Goal: Task Accomplishment & Management: Manage account settings

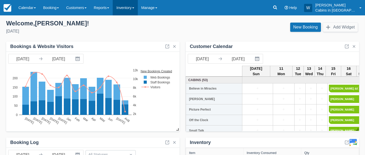
click at [133, 11] on link "Inventory" at bounding box center [125, 7] width 25 height 15
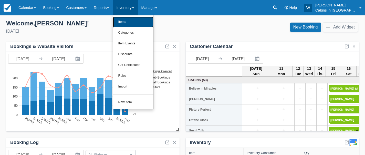
click at [133, 24] on link "Items" at bounding box center [133, 22] width 41 height 11
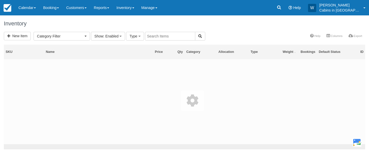
select select
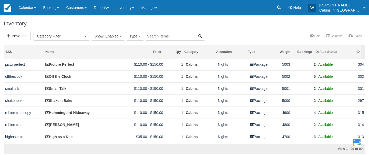
scroll to position [28, 0]
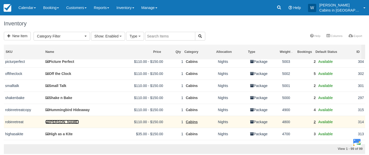
click at [58, 124] on link "[PERSON_NAME]" at bounding box center [62, 122] width 34 height 4
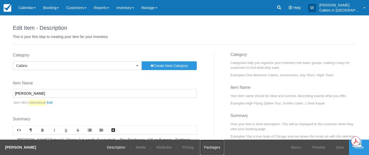
click at [206, 148] on link "Packages" at bounding box center [212, 146] width 24 height 15
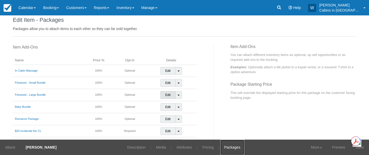
scroll to position [11, 0]
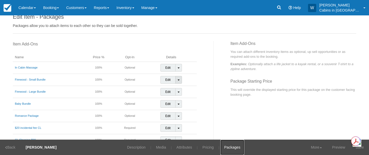
click at [178, 80] on span at bounding box center [179, 79] width 2 height 1
click at [175, 88] on link "Detach Item" at bounding box center [174, 90] width 26 height 12
click at [176, 81] on link "Toggle Dropdown" at bounding box center [178, 80] width 7 height 8
click at [176, 88] on link "Detach Item" at bounding box center [174, 90] width 26 height 12
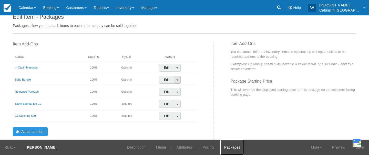
click at [176, 80] on span at bounding box center [177, 79] width 2 height 1
click at [176, 87] on link "Detach Item" at bounding box center [172, 90] width 26 height 12
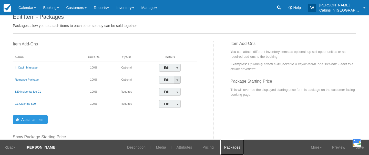
click at [176, 80] on span at bounding box center [177, 79] width 2 height 1
click at [175, 90] on link "Detach Item" at bounding box center [172, 90] width 26 height 12
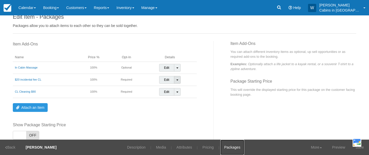
click at [176, 79] on span at bounding box center [177, 79] width 2 height 1
click at [174, 90] on link "Detach Item" at bounding box center [172, 90] width 26 height 12
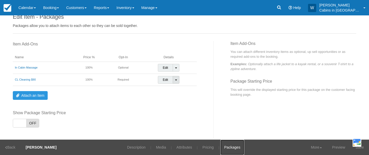
click at [175, 79] on span at bounding box center [176, 79] width 2 height 1
click at [173, 89] on link "Detach Item" at bounding box center [171, 90] width 26 height 12
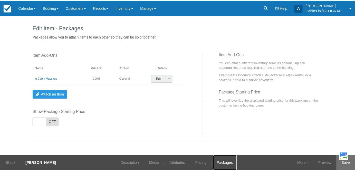
scroll to position [0, 0]
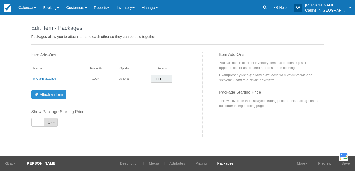
click at [53, 95] on link "Attach an Item" at bounding box center [48, 94] width 35 height 9
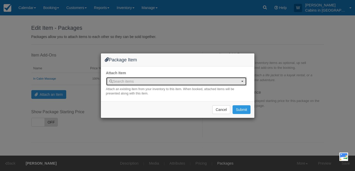
click at [140, 83] on span "Search items" at bounding box center [174, 81] width 130 height 5
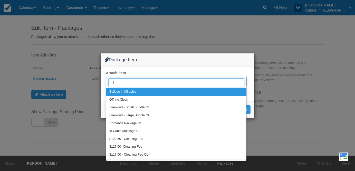
type input "c"
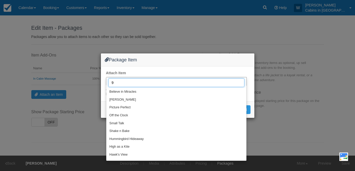
type input "90"
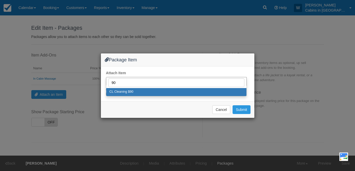
click at [153, 91] on link "CL Cleaning $90" at bounding box center [176, 92] width 140 height 8
select select "300"
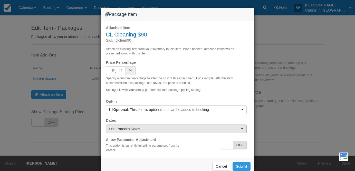
scroll to position [11, 0]
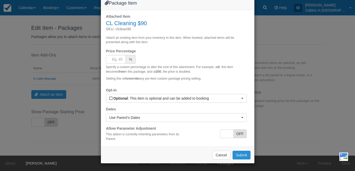
click at [240, 154] on button "Submit" at bounding box center [241, 154] width 18 height 9
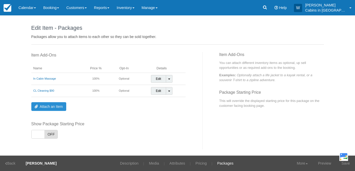
click at [52, 106] on link "Attach an Item" at bounding box center [48, 106] width 35 height 9
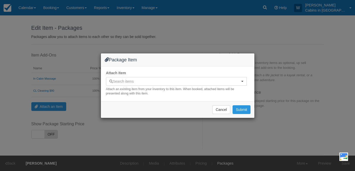
click at [71, 88] on div "Package Item Attach Item Search items Search items Believe in Miracles Hakuna M…" at bounding box center [177, 85] width 355 height 171
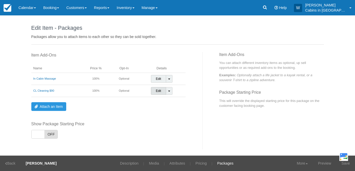
click at [156, 91] on link "Edit" at bounding box center [158, 91] width 15 height 8
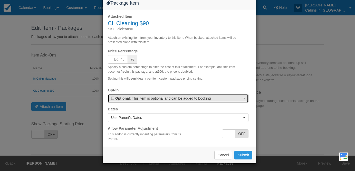
click at [243, 99] on span "button" at bounding box center [244, 98] width 2 height 1
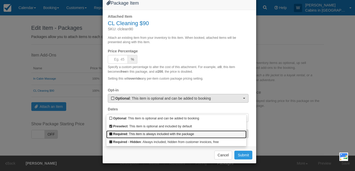
click at [205, 132] on link "Required : This item is always included with the package" at bounding box center [176, 134] width 140 height 8
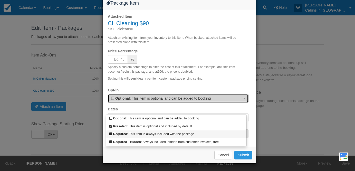
select select "R"
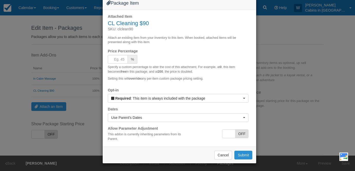
click at [244, 154] on button "Submit" at bounding box center [243, 154] width 18 height 9
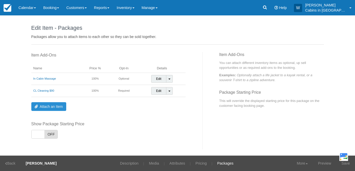
click at [43, 103] on link "Attach an Item" at bounding box center [48, 106] width 35 height 9
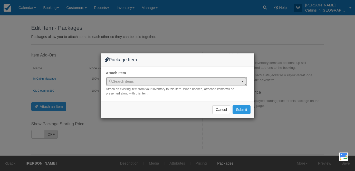
click at [137, 79] on span "Search items" at bounding box center [174, 81] width 130 height 5
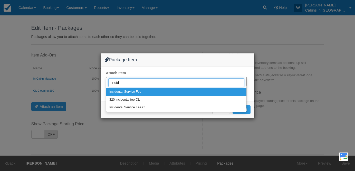
type input "inci"
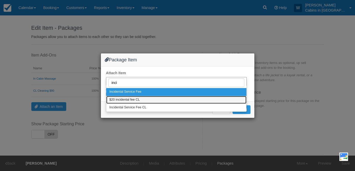
click at [145, 98] on link "$20 incidental fee CL" at bounding box center [176, 100] width 140 height 8
select select "299"
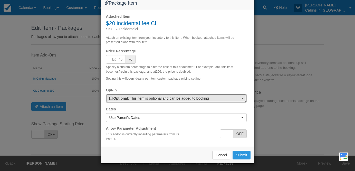
click at [230, 100] on button "Optional : This item is optional and can be added to booking" at bounding box center [176, 98] width 140 height 9
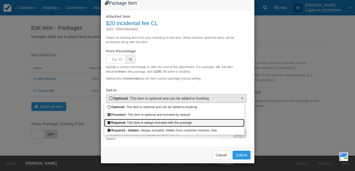
click at [219, 122] on link "Required : This item is always included with the package" at bounding box center [174, 123] width 140 height 8
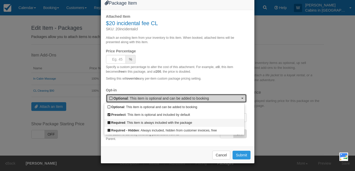
select select "R"
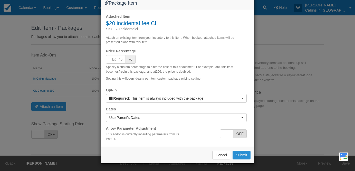
click at [240, 155] on button "Submit" at bounding box center [241, 154] width 18 height 9
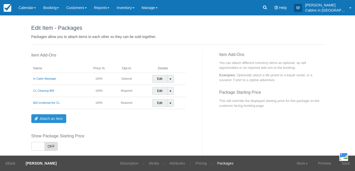
click at [57, 115] on link "Attach an Item" at bounding box center [48, 118] width 35 height 9
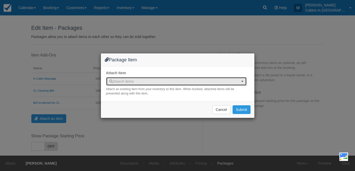
click at [140, 83] on span "Search items" at bounding box center [174, 81] width 130 height 5
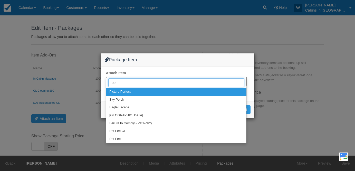
type input "pet"
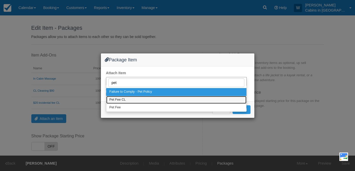
click at [139, 97] on link "Pet Fee CL" at bounding box center [176, 100] width 140 height 8
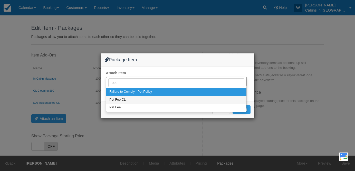
select select "328"
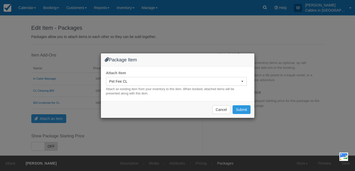
select select
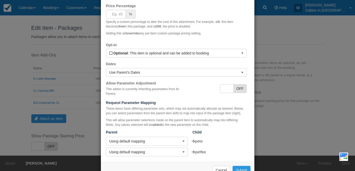
scroll to position [72, 0]
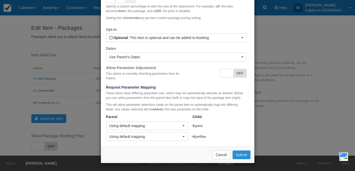
click at [240, 153] on button "Submit" at bounding box center [241, 154] width 18 height 9
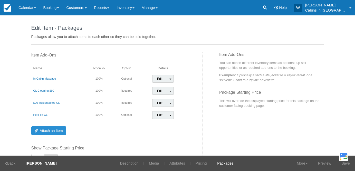
click at [54, 129] on link "Attach an Item" at bounding box center [48, 130] width 35 height 9
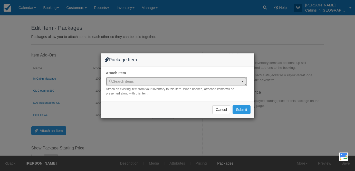
click at [128, 81] on span "Search items" at bounding box center [121, 81] width 25 height 4
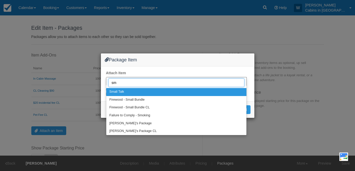
type input "sma"
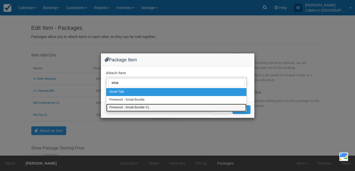
click at [140, 108] on span "Firewood - Small Bundle CL" at bounding box center [129, 107] width 40 height 5
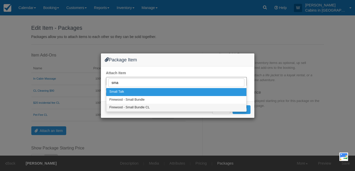
select select "319"
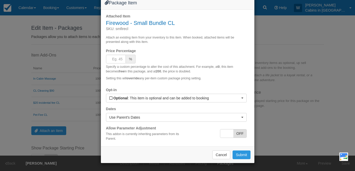
scroll to position [11, 0]
click at [240, 155] on button "Submit" at bounding box center [241, 154] width 18 height 9
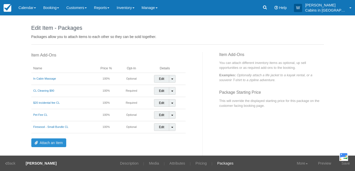
click at [45, 138] on link "Attach an Item" at bounding box center [48, 142] width 35 height 9
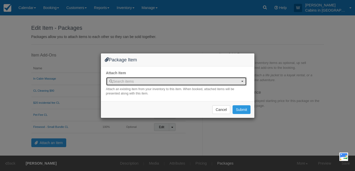
click at [145, 81] on span "Search items" at bounding box center [174, 81] width 130 height 5
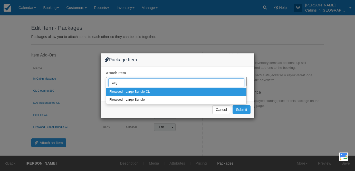
type input "large"
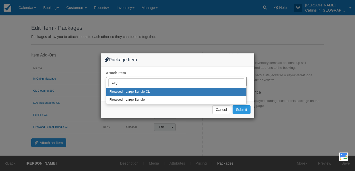
click at [172, 91] on link "Firewood - Large Bundle CL" at bounding box center [176, 92] width 140 height 8
select select "320"
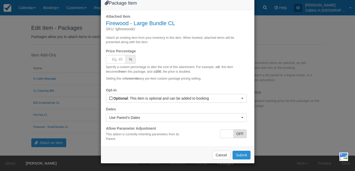
click at [237, 155] on button "Submit" at bounding box center [241, 154] width 18 height 9
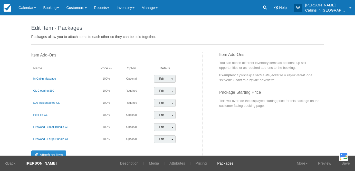
click at [46, 151] on link "Attach an Item" at bounding box center [48, 154] width 35 height 9
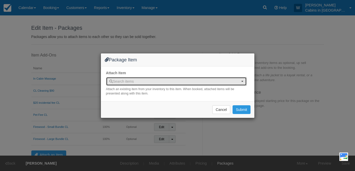
click at [135, 79] on span "Search items" at bounding box center [174, 81] width 130 height 5
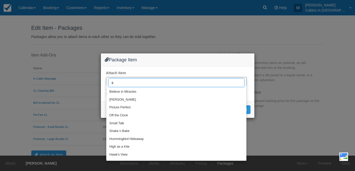
type input "sm"
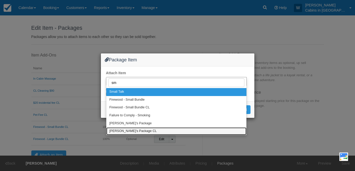
click at [142, 129] on link "[PERSON_NAME]'s Package CL" at bounding box center [176, 131] width 140 height 8
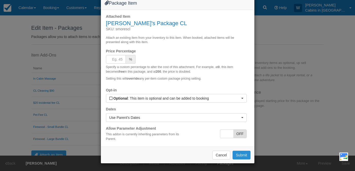
click at [240, 153] on button "Submit" at bounding box center [241, 154] width 18 height 9
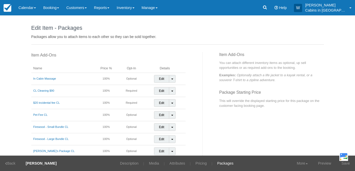
scroll to position [72, 0]
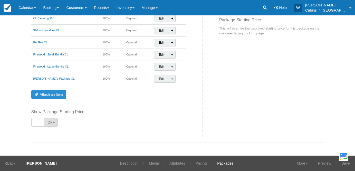
click at [51, 93] on link "Attach an Item" at bounding box center [48, 94] width 35 height 9
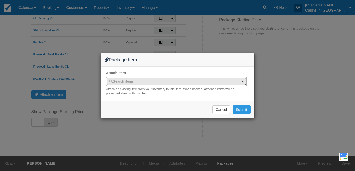
click at [133, 81] on span "Search items" at bounding box center [121, 81] width 25 height 4
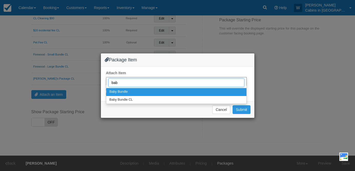
type input "baby"
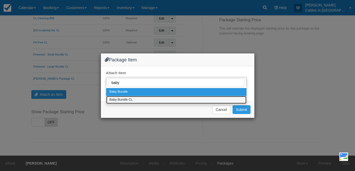
click at [138, 99] on link "Baby Bundle CL" at bounding box center [176, 100] width 140 height 8
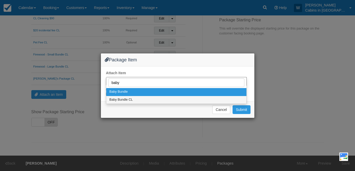
select select "329"
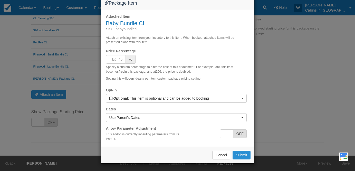
click at [241, 155] on button "Submit" at bounding box center [241, 154] width 18 height 9
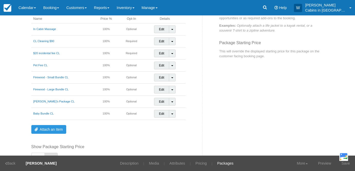
scroll to position [51, 0]
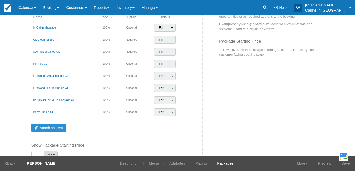
click at [51, 129] on link "Attach an Item" at bounding box center [48, 127] width 35 height 9
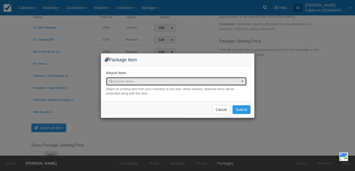
click at [139, 80] on span "Search items" at bounding box center [174, 81] width 130 height 5
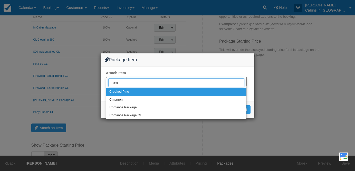
type input "[GEOGRAPHIC_DATA]"
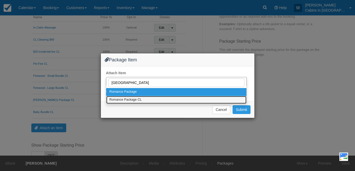
click at [147, 101] on link "Romance Package CL" at bounding box center [176, 100] width 140 height 8
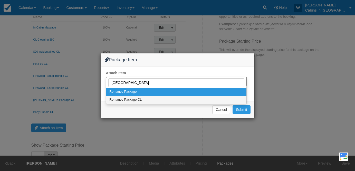
select select "321"
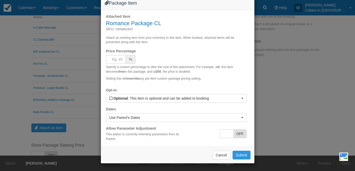
scroll to position [11, 0]
click at [244, 155] on button "Submit" at bounding box center [241, 154] width 18 height 9
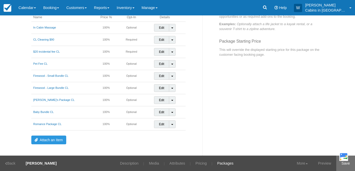
click at [347, 155] on link "Save" at bounding box center [345, 162] width 19 height 15
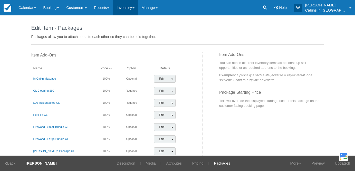
click at [133, 6] on link "Inventory" at bounding box center [125, 7] width 25 height 15
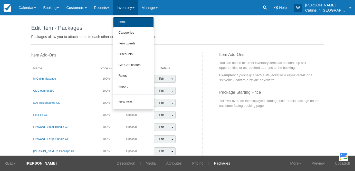
click at [132, 23] on link "Items" at bounding box center [133, 22] width 41 height 11
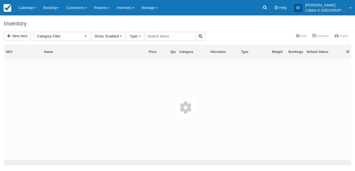
select select
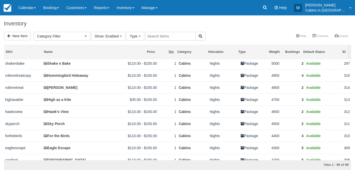
scroll to position [63, 0]
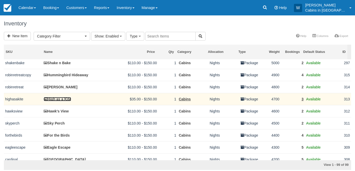
click at [61, 101] on link "High as a Kite" at bounding box center [57, 99] width 27 height 4
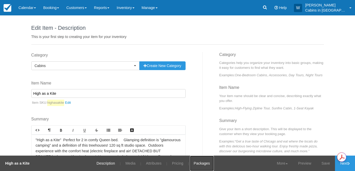
click at [205, 161] on link "Packages" at bounding box center [202, 162] width 24 height 15
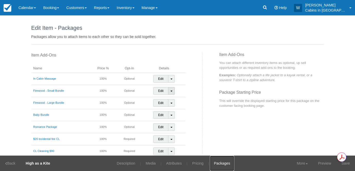
click at [170, 90] on link "Toggle Dropdown" at bounding box center [171, 91] width 7 height 8
click at [170, 98] on link "Detach Item" at bounding box center [166, 101] width 26 height 12
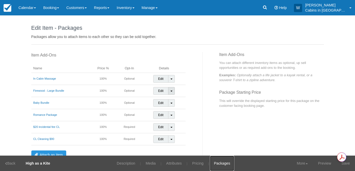
click at [170, 91] on span at bounding box center [171, 90] width 2 height 1
click at [170, 98] on link "Detach Item" at bounding box center [166, 101] width 26 height 12
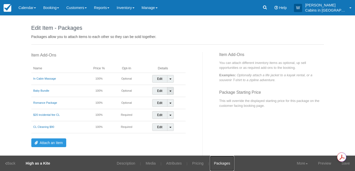
click at [169, 90] on link "Toggle Dropdown" at bounding box center [170, 91] width 7 height 8
click at [169, 99] on link "Detach Item" at bounding box center [165, 101] width 26 height 12
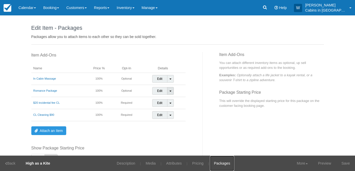
click at [169, 91] on link "Toggle Dropdown" at bounding box center [170, 91] width 7 height 8
click at [169, 100] on link "Detach Item" at bounding box center [165, 101] width 26 height 12
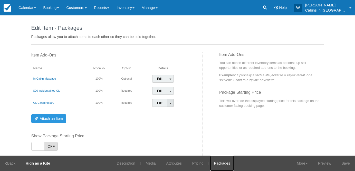
click at [168, 100] on link "Toggle Dropdown" at bounding box center [170, 103] width 7 height 8
click at [53, 116] on link "Attach an Item" at bounding box center [48, 118] width 35 height 9
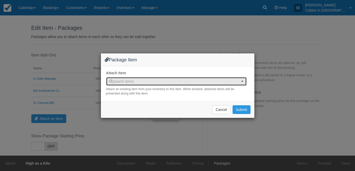
click at [182, 83] on span "Search items" at bounding box center [174, 81] width 130 height 5
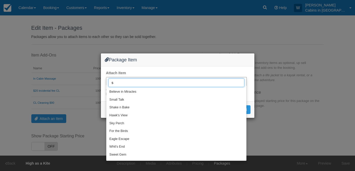
type input "sm"
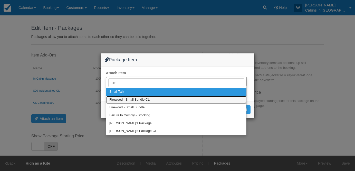
click at [183, 98] on link "Firewood - Small Bundle CL" at bounding box center [176, 100] width 140 height 8
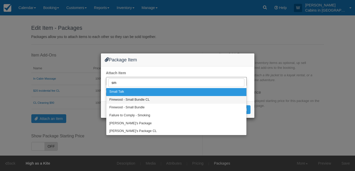
select select "319"
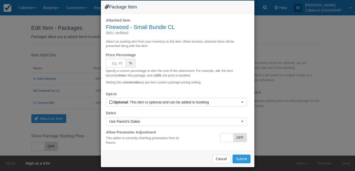
scroll to position [11, 0]
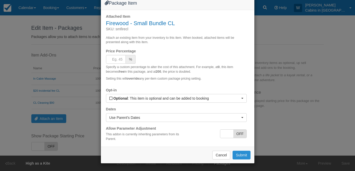
click at [242, 154] on button "Submit" at bounding box center [241, 154] width 18 height 9
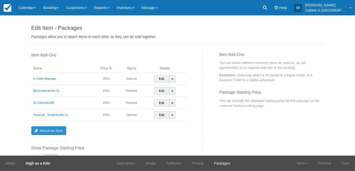
click at [55, 130] on link "Attach an Item" at bounding box center [48, 130] width 35 height 9
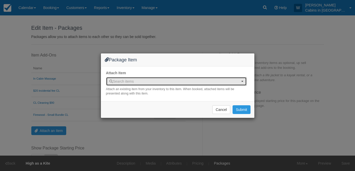
click at [145, 82] on span "Search items" at bounding box center [174, 81] width 130 height 5
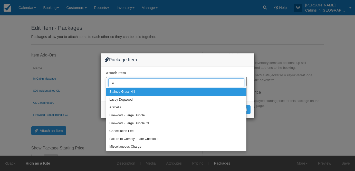
type input "lar"
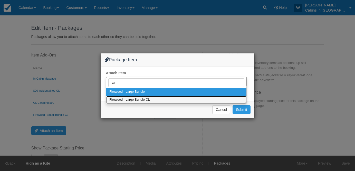
click at [146, 98] on span "Firewood - Large Bundle CL" at bounding box center [129, 99] width 41 height 5
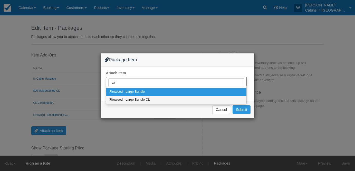
select select "320"
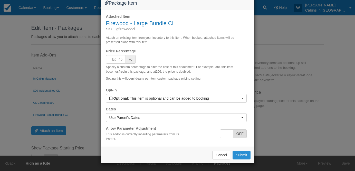
click at [237, 159] on button "Submit" at bounding box center [241, 154] width 18 height 9
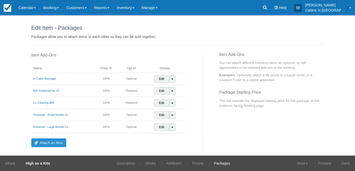
click at [48, 144] on link "Attach an Item" at bounding box center [48, 142] width 35 height 9
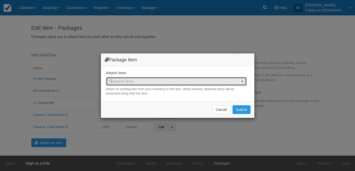
click at [136, 80] on span "Search items" at bounding box center [174, 81] width 130 height 5
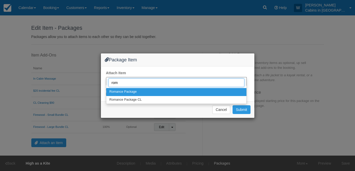
type input "[GEOGRAPHIC_DATA]"
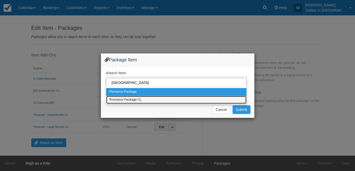
click at [138, 99] on span "Romance Package CL" at bounding box center [125, 99] width 32 height 5
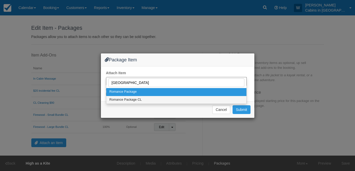
select select "321"
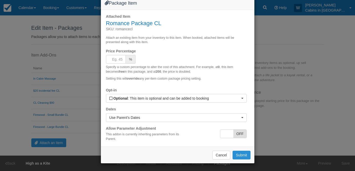
click at [243, 156] on button "Submit" at bounding box center [241, 154] width 18 height 9
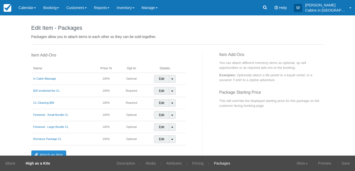
click at [53, 152] on link "Attach an Item" at bounding box center [48, 154] width 35 height 9
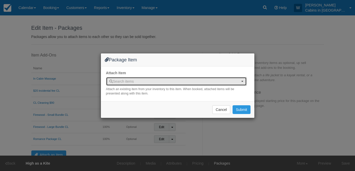
click at [123, 79] on span "Search items" at bounding box center [174, 81] width 130 height 5
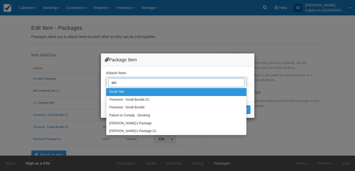
type input "smo"
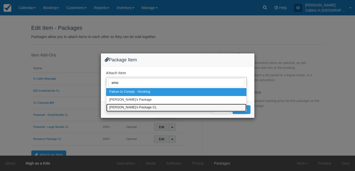
click at [122, 106] on span "[PERSON_NAME]'s Package CL" at bounding box center [132, 107] width 47 height 5
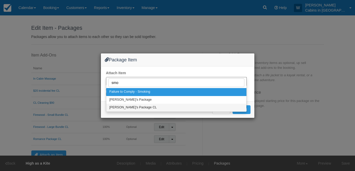
select select "327"
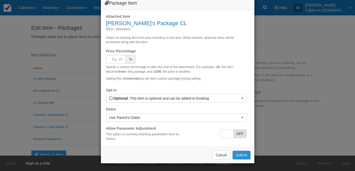
click at [237, 154] on button "Submit" at bounding box center [241, 154] width 18 height 9
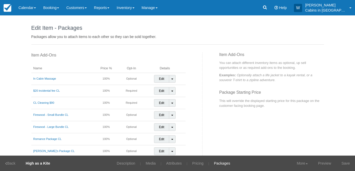
scroll to position [72, 0]
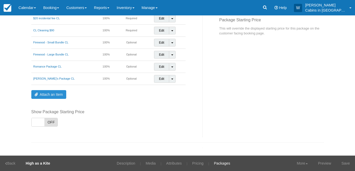
click at [49, 93] on link "Attach an Item" at bounding box center [48, 94] width 35 height 9
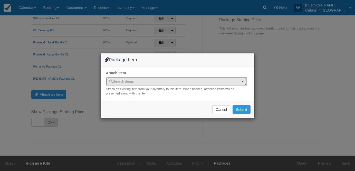
click at [127, 81] on span "Search items" at bounding box center [121, 81] width 25 height 4
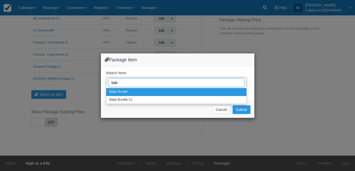
type input "baby"
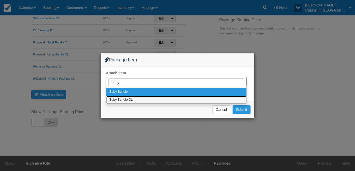
click at [130, 101] on span "Baby Bundle CL" at bounding box center [120, 99] width 23 height 5
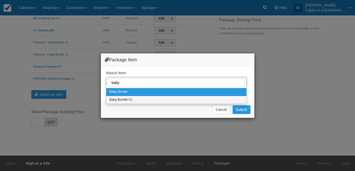
select select "329"
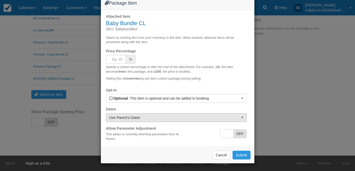
scroll to position [11, 0]
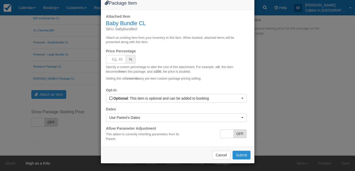
click at [239, 156] on button "Submit" at bounding box center [241, 154] width 18 height 9
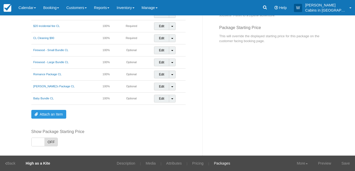
scroll to position [84, 0]
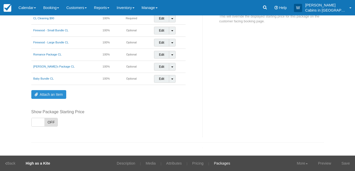
click at [50, 94] on link "Attach an Item" at bounding box center [48, 94] width 35 height 9
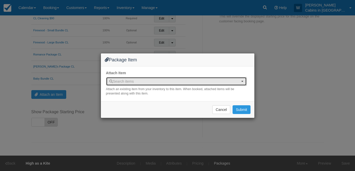
click at [128, 79] on span "Search items" at bounding box center [121, 81] width 25 height 4
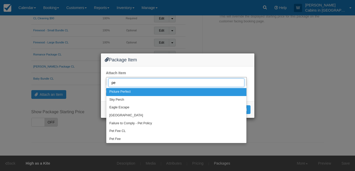
type input "pet"
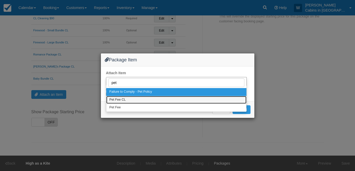
click at [128, 100] on link "Pet Fee CL" at bounding box center [176, 100] width 140 height 8
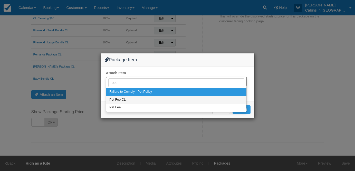
select select "328"
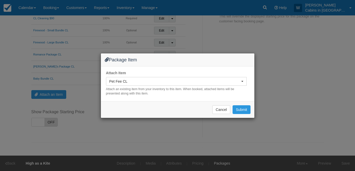
select select
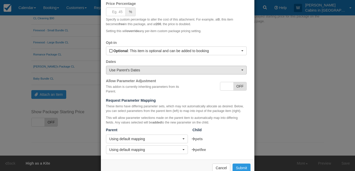
scroll to position [72, 0]
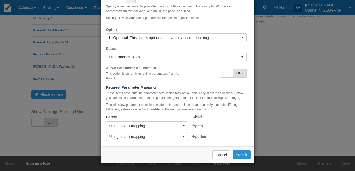
click at [236, 154] on button "Submit" at bounding box center [241, 154] width 18 height 9
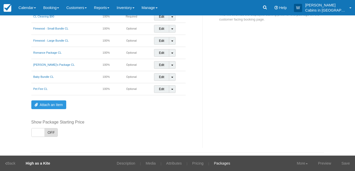
scroll to position [96, 0]
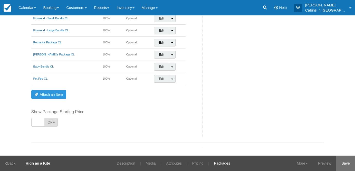
click at [347, 165] on link "Save" at bounding box center [345, 162] width 19 height 15
click at [135, 12] on link "Inventory" at bounding box center [125, 7] width 25 height 15
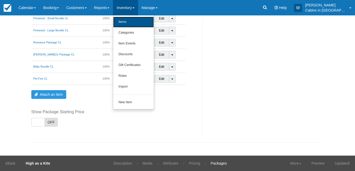
click at [134, 21] on link "Items" at bounding box center [133, 22] width 41 height 11
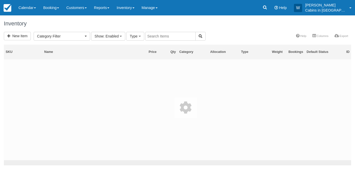
select select
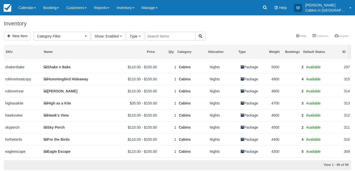
scroll to position [62, 0]
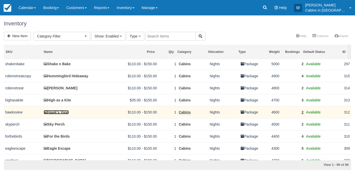
click at [55, 114] on link "Hawk's View" at bounding box center [56, 112] width 25 height 4
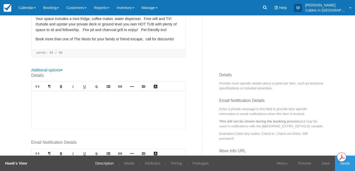
scroll to position [138, 0]
click at [200, 158] on link "Packages" at bounding box center [200, 162] width 24 height 15
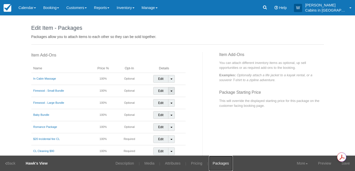
click at [170, 89] on link "Toggle Dropdown" at bounding box center [171, 91] width 7 height 8
click at [169, 99] on link "Detach Item" at bounding box center [166, 101] width 26 height 12
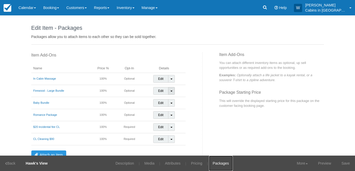
click at [170, 92] on link "Toggle Dropdown" at bounding box center [171, 91] width 7 height 8
click at [170, 98] on link "Detach Item" at bounding box center [166, 101] width 26 height 12
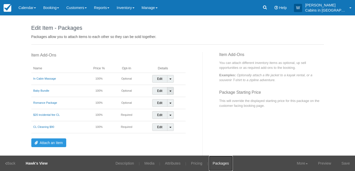
click at [169, 91] on span at bounding box center [170, 90] width 2 height 1
click at [169, 99] on link "Detach Item" at bounding box center [165, 101] width 26 height 12
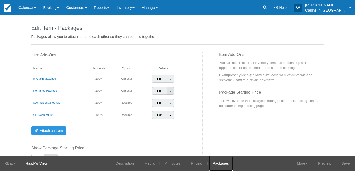
click at [168, 89] on link "Toggle Dropdown" at bounding box center [170, 91] width 7 height 8
click at [168, 99] on link "Detach Item" at bounding box center [165, 101] width 26 height 12
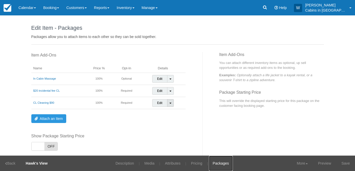
click at [168, 102] on link "Toggle Dropdown" at bounding box center [170, 103] width 7 height 8
click at [100, 130] on div "Item Add-Ons Name Price % Opt-In Details In Cabin Massage 100% Optional Edit To…" at bounding box center [114, 106] width 175 height 109
click at [59, 120] on link "Attach an Item" at bounding box center [48, 118] width 35 height 9
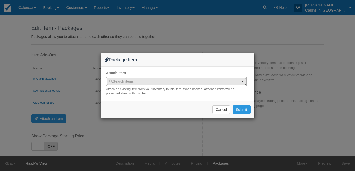
click at [182, 84] on button "Search items" at bounding box center [176, 81] width 140 height 9
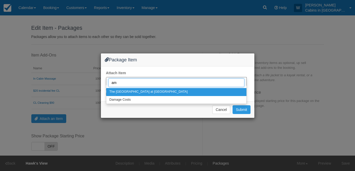
type input "a"
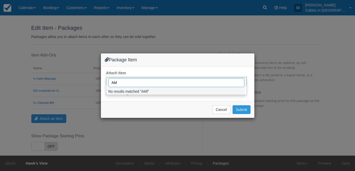
type input "A"
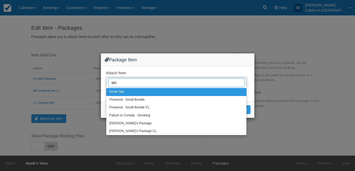
type input "sma"
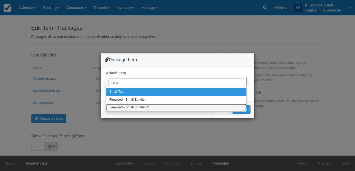
click at [180, 108] on link "Firewood - Small Bundle CL" at bounding box center [176, 108] width 140 height 8
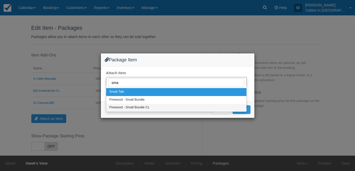
select select "319"
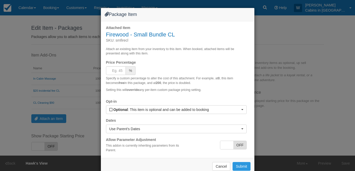
scroll to position [11, 0]
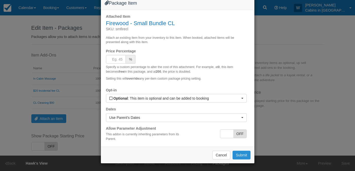
click at [243, 154] on button "Submit" at bounding box center [241, 154] width 18 height 9
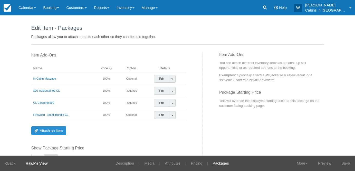
click at [53, 130] on link "Attach an Item" at bounding box center [48, 130] width 35 height 9
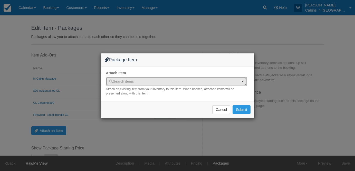
click at [128, 83] on span "Search items" at bounding box center [121, 81] width 25 height 4
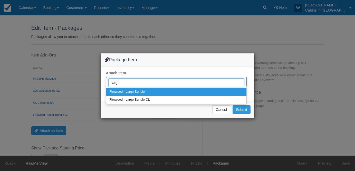
type input "large"
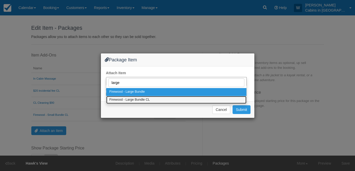
click at [133, 99] on span "Firewood - Large Bundle CL" at bounding box center [129, 99] width 41 height 5
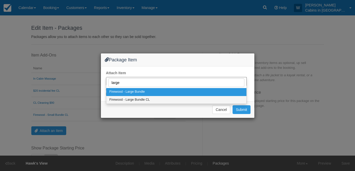
select select "320"
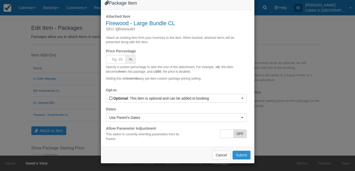
click at [240, 159] on button "Submit" at bounding box center [241, 154] width 18 height 9
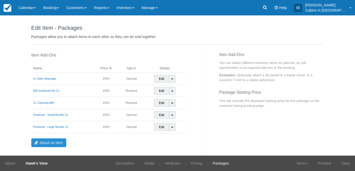
click at [51, 143] on link "Attach an Item" at bounding box center [48, 142] width 35 height 9
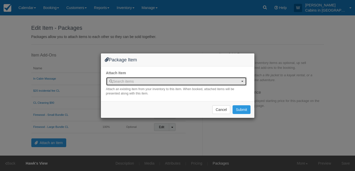
click at [132, 79] on span "Search items" at bounding box center [121, 81] width 25 height 4
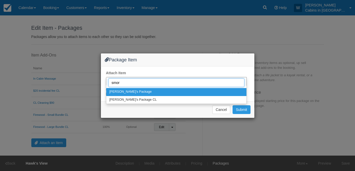
type input "smore"
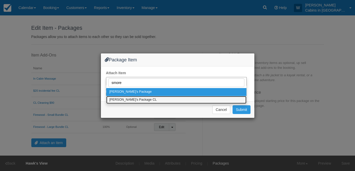
click at [145, 98] on link "[PERSON_NAME]'s Package CL" at bounding box center [176, 100] width 140 height 8
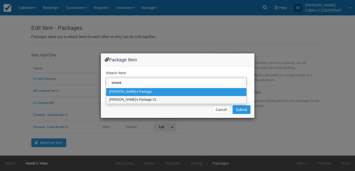
select select "327"
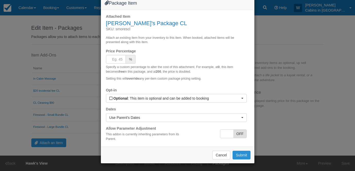
click at [241, 159] on button "Submit" at bounding box center [241, 154] width 18 height 9
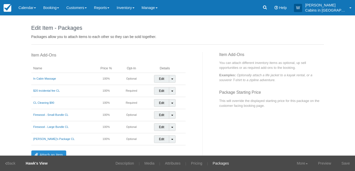
click at [57, 151] on link "Attach an Item" at bounding box center [48, 154] width 35 height 9
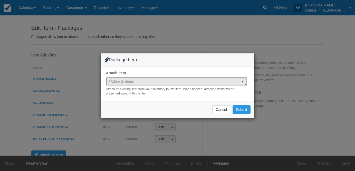
click at [149, 78] on button "Search items" at bounding box center [176, 81] width 140 height 9
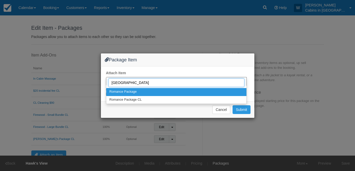
type input "roman"
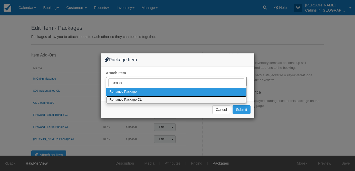
click at [153, 100] on link "Romance Package CL" at bounding box center [176, 100] width 140 height 8
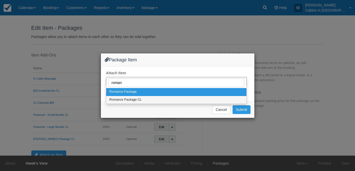
select select "321"
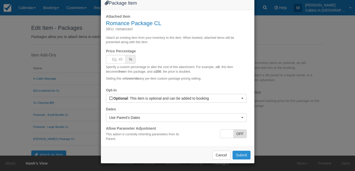
click at [244, 159] on button "Submit" at bounding box center [241, 154] width 18 height 9
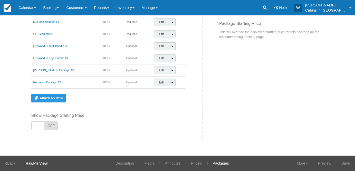
scroll to position [72, 0]
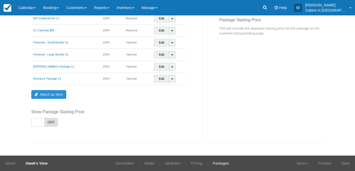
click at [48, 92] on link "Attach an Item" at bounding box center [48, 94] width 35 height 9
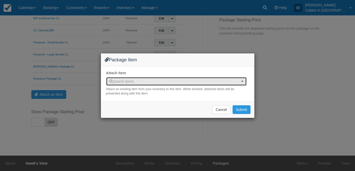
click at [120, 79] on span "Search items" at bounding box center [121, 81] width 25 height 4
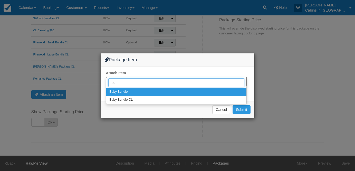
type input "baby"
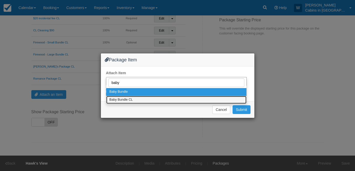
click at [134, 99] on link "Baby Bundle CL" at bounding box center [176, 100] width 140 height 8
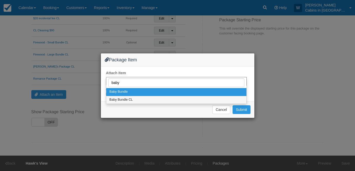
select select "329"
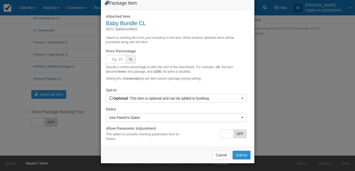
click at [238, 159] on button "Submit" at bounding box center [241, 154] width 18 height 9
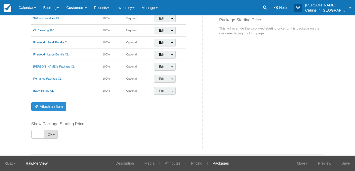
click at [53, 105] on link "Attach an Item" at bounding box center [48, 106] width 35 height 9
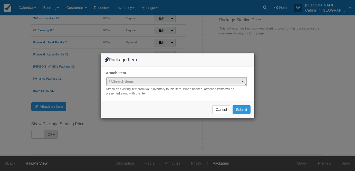
click at [131, 81] on span "Search items" at bounding box center [121, 81] width 25 height 4
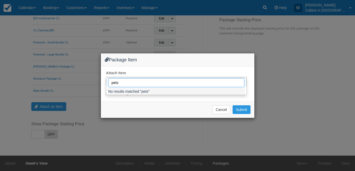
type input "pet"
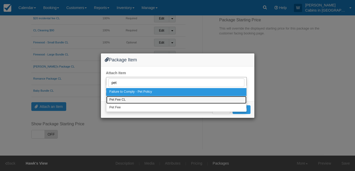
click at [137, 99] on link "Pet Fee CL" at bounding box center [176, 100] width 140 height 8
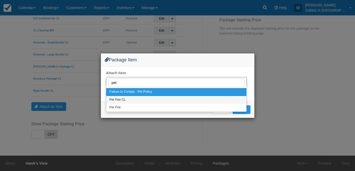
select select "328"
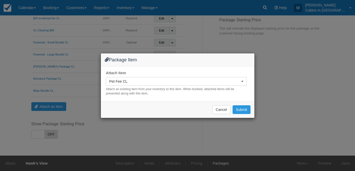
select select
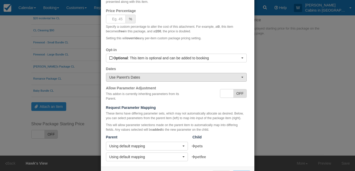
scroll to position [72, 0]
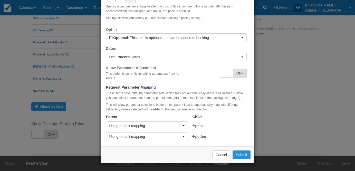
click at [241, 155] on button "Submit" at bounding box center [241, 154] width 18 height 9
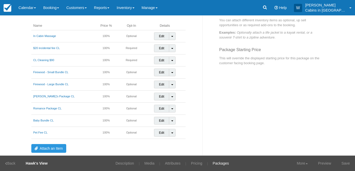
scroll to position [96, 0]
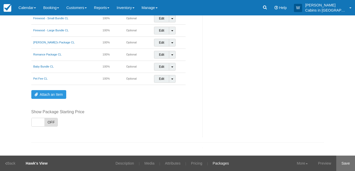
click at [348, 160] on link "Save" at bounding box center [345, 162] width 19 height 15
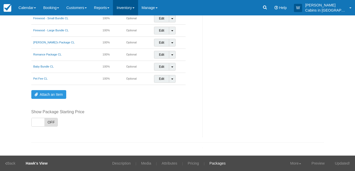
click at [138, 8] on link "Inventory" at bounding box center [125, 7] width 25 height 15
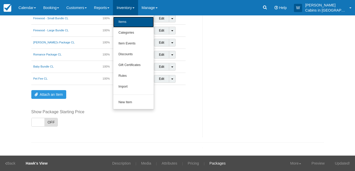
click at [138, 25] on link "Items" at bounding box center [133, 22] width 41 height 11
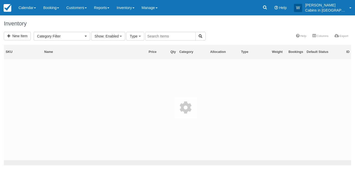
select select
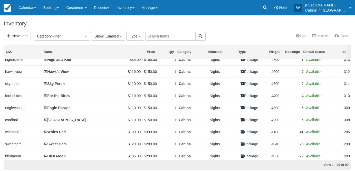
scroll to position [102, 0]
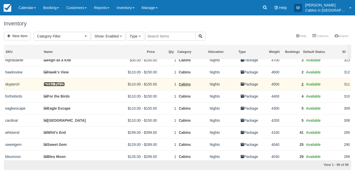
click at [57, 86] on link "Sky Perch" at bounding box center [54, 84] width 21 height 4
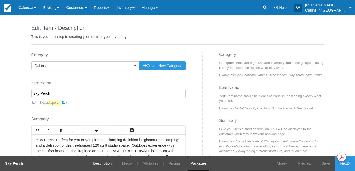
click at [199, 162] on link "Packages" at bounding box center [198, 162] width 24 height 15
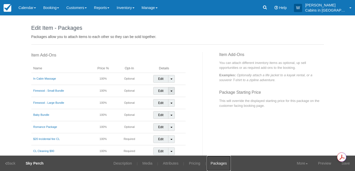
click at [170, 91] on span at bounding box center [171, 90] width 2 height 1
click at [169, 103] on link "Detach Item" at bounding box center [166, 101] width 26 height 12
click at [170, 92] on link "Toggle Dropdown" at bounding box center [171, 91] width 7 height 8
click at [170, 99] on link "Detach Item" at bounding box center [166, 101] width 26 height 12
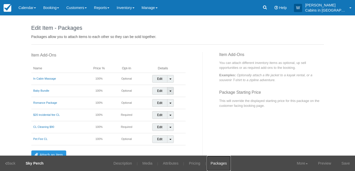
click at [169, 91] on link "Toggle Dropdown" at bounding box center [170, 91] width 7 height 8
click at [169, 97] on link "Detach Item" at bounding box center [165, 101] width 26 height 12
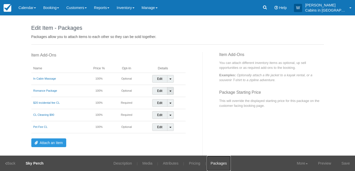
click at [169, 91] on span at bounding box center [170, 90] width 2 height 1
click at [168, 98] on link "Detach Item" at bounding box center [165, 101] width 26 height 12
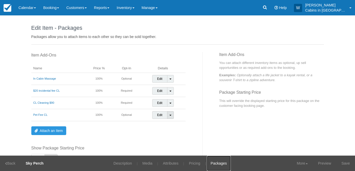
click at [170, 113] on link "Toggle Dropdown" at bounding box center [170, 115] width 7 height 8
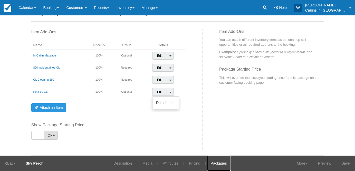
scroll to position [23, 0]
click at [52, 107] on link "Attach an Item" at bounding box center [48, 107] width 35 height 9
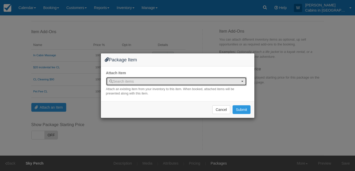
click at [133, 81] on span "Search items" at bounding box center [121, 81] width 25 height 4
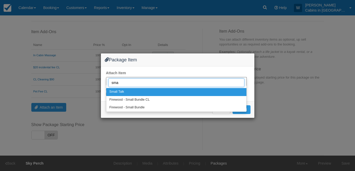
type input "smal"
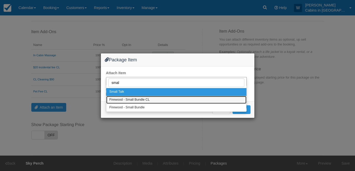
click at [144, 100] on span "Firewood - Small Bundle CL" at bounding box center [129, 99] width 40 height 5
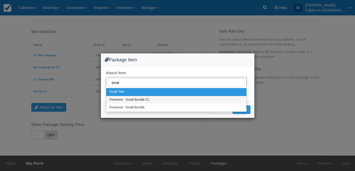
select select "319"
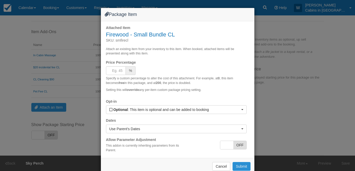
scroll to position [11, 0]
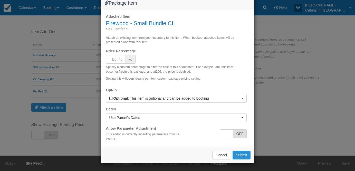
click at [238, 154] on button "Submit" at bounding box center [241, 154] width 18 height 9
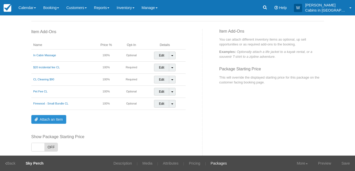
click at [49, 116] on link "Attach an Item" at bounding box center [48, 119] width 35 height 9
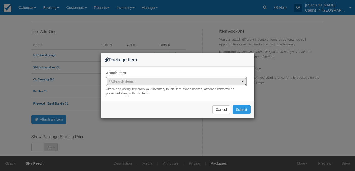
click at [122, 82] on span "Search items" at bounding box center [121, 81] width 25 height 4
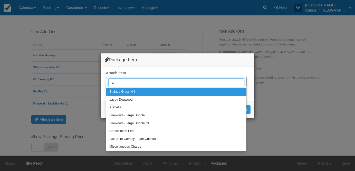
type input "lar"
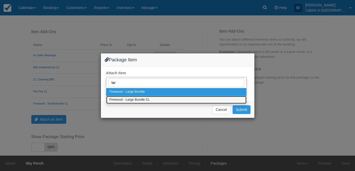
click at [140, 99] on span "Firewood - Large Bundle CL" at bounding box center [129, 99] width 41 height 5
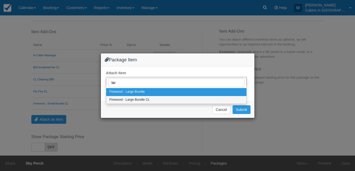
select select "320"
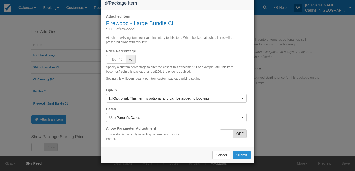
click at [241, 156] on button "Submit" at bounding box center [241, 154] width 18 height 9
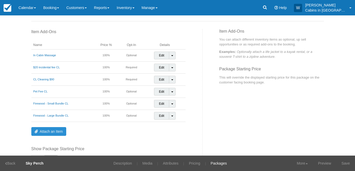
click at [53, 132] on link "Attach an Item" at bounding box center [48, 131] width 35 height 9
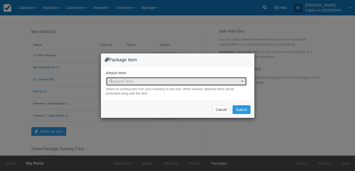
click at [139, 80] on span "Search items" at bounding box center [174, 81] width 130 height 5
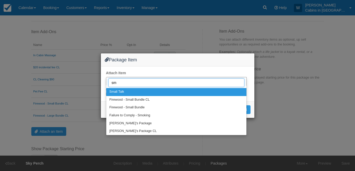
type input "smo"
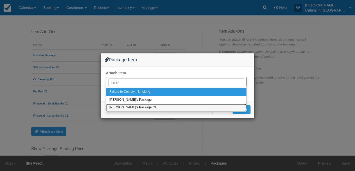
click at [153, 106] on link "[PERSON_NAME]'s Package CL" at bounding box center [176, 108] width 140 height 8
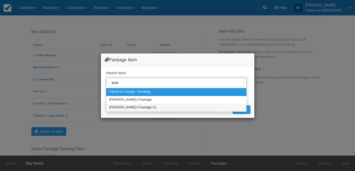
select select "327"
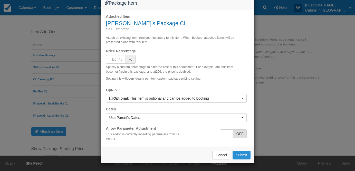
click at [241, 154] on button "Submit" at bounding box center [241, 154] width 18 height 9
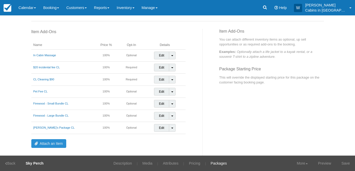
click at [50, 143] on link "Attach an Item" at bounding box center [48, 143] width 35 height 9
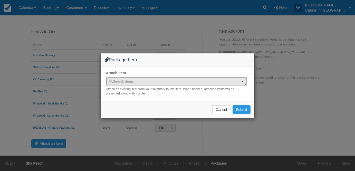
click at [126, 81] on span "Search items" at bounding box center [121, 81] width 25 height 4
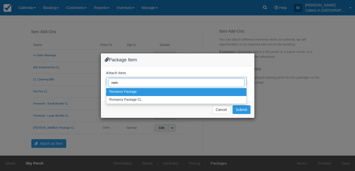
type input "roma"
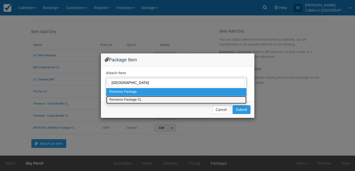
click at [135, 100] on span "Romance Package CL" at bounding box center [125, 99] width 32 height 5
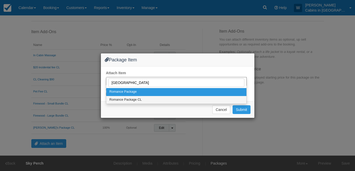
select select "321"
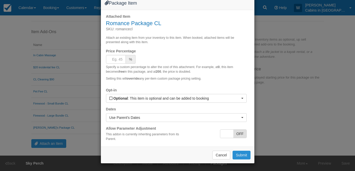
click at [240, 152] on button "Submit" at bounding box center [241, 154] width 18 height 9
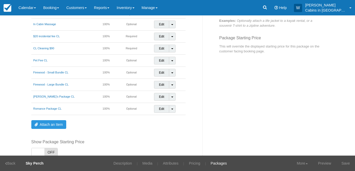
scroll to position [84, 0]
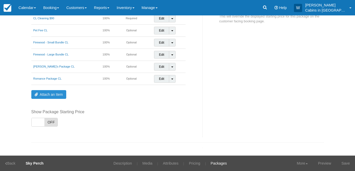
click at [52, 94] on link "Attach an Item" at bounding box center [48, 94] width 35 height 9
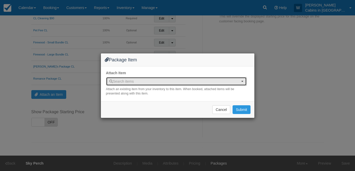
click at [128, 77] on button "Search items" at bounding box center [176, 81] width 140 height 9
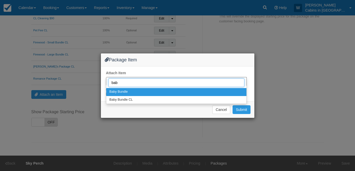
type input "baby"
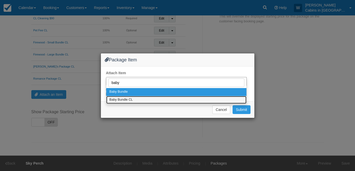
click at [135, 100] on link "Baby Bundle CL" at bounding box center [176, 100] width 140 height 8
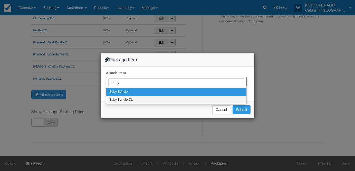
select select "329"
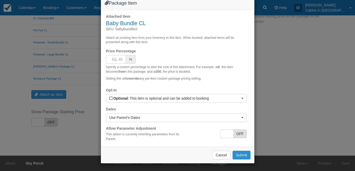
click at [240, 159] on button "Submit" at bounding box center [241, 154] width 18 height 9
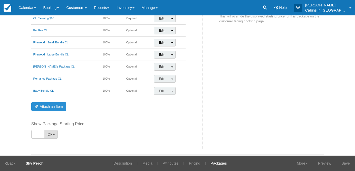
click at [51, 105] on link "Attach an Item" at bounding box center [48, 106] width 35 height 9
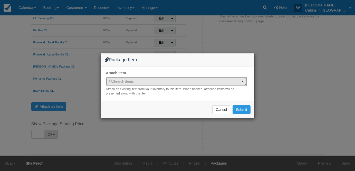
click at [122, 80] on span "Search items" at bounding box center [121, 81] width 25 height 4
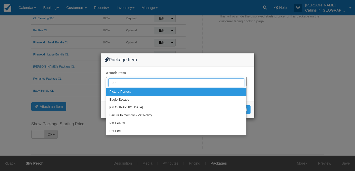
type input "pet"
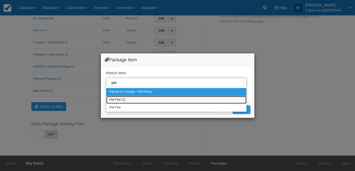
click at [129, 103] on link "Pet Fee CL" at bounding box center [176, 100] width 140 height 8
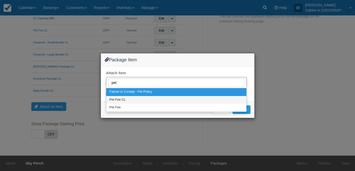
select select "328"
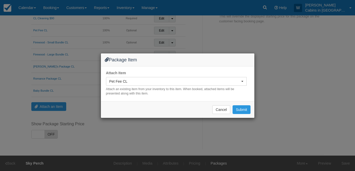
select select
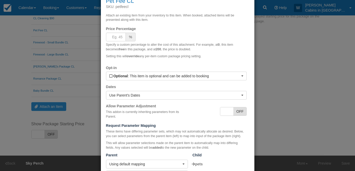
scroll to position [72, 0]
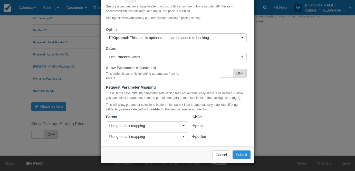
click at [243, 154] on button "Submit" at bounding box center [241, 154] width 18 height 9
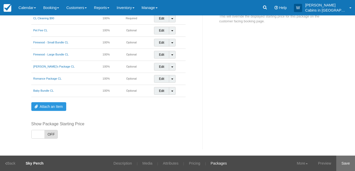
click at [347, 162] on link "Save" at bounding box center [345, 162] width 19 height 15
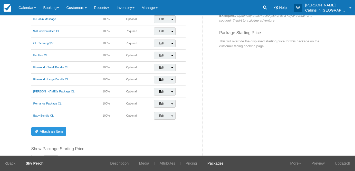
scroll to position [96, 0]
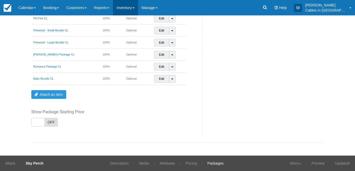
click at [138, 7] on link "Inventory" at bounding box center [125, 7] width 25 height 15
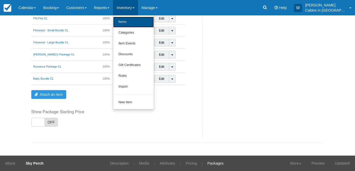
click at [138, 19] on link "Items" at bounding box center [133, 22] width 41 height 11
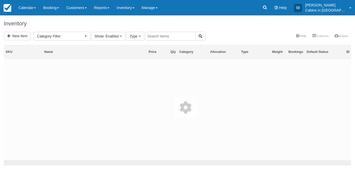
select select
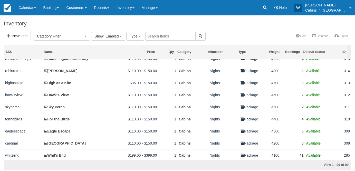
scroll to position [79, 0]
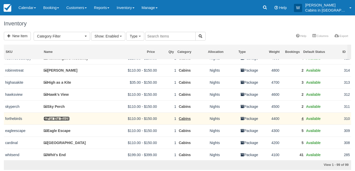
click at [59, 120] on link "For the Birds" at bounding box center [57, 118] width 26 height 4
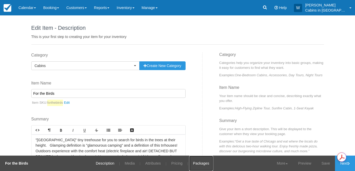
click at [206, 161] on link "Packages" at bounding box center [201, 162] width 24 height 15
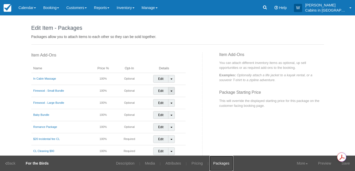
click at [171, 92] on link "Toggle Dropdown" at bounding box center [171, 91] width 7 height 8
click at [171, 98] on link "Detach Item" at bounding box center [166, 101] width 26 height 12
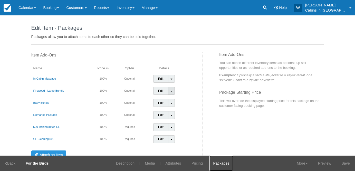
click at [170, 92] on link "Toggle Dropdown" at bounding box center [171, 91] width 7 height 8
click at [169, 97] on link "Detach Item" at bounding box center [166, 101] width 26 height 12
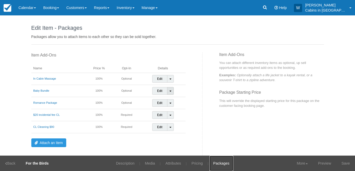
click at [169, 90] on link "Toggle Dropdown" at bounding box center [170, 91] width 7 height 8
click at [168, 98] on link "Detach Item" at bounding box center [165, 101] width 26 height 12
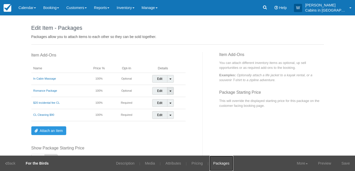
click at [168, 90] on link "Toggle Dropdown" at bounding box center [170, 91] width 7 height 8
click at [168, 99] on link "Detach Item" at bounding box center [165, 101] width 26 height 12
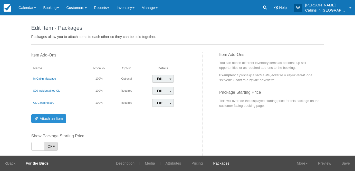
click at [50, 118] on link "Attach an Item" at bounding box center [48, 118] width 35 height 9
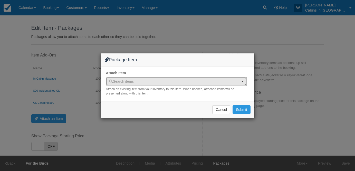
click at [135, 81] on span "Search items" at bounding box center [174, 81] width 130 height 5
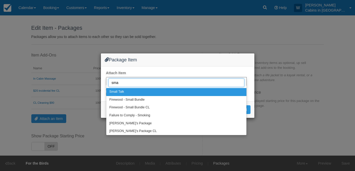
type input "smal"
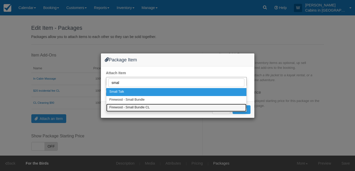
click at [142, 107] on span "Firewood - Small Bundle CL" at bounding box center [129, 107] width 40 height 5
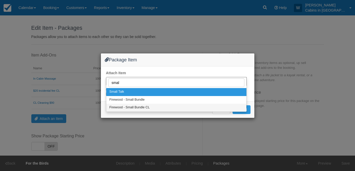
select select "319"
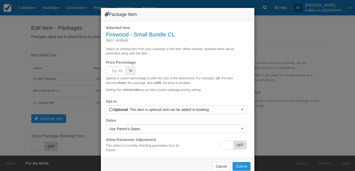
click at [238, 165] on button "Submit" at bounding box center [241, 166] width 18 height 9
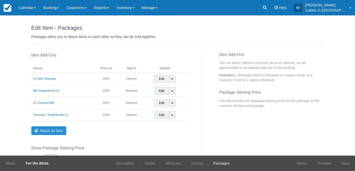
click at [48, 128] on link "Attach an Item" at bounding box center [48, 130] width 35 height 9
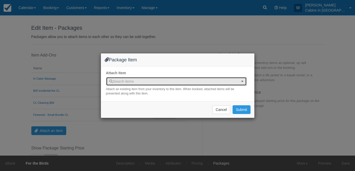
click at [142, 79] on span "Search items" at bounding box center [174, 81] width 130 height 5
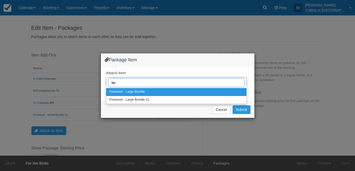
type input "larg"
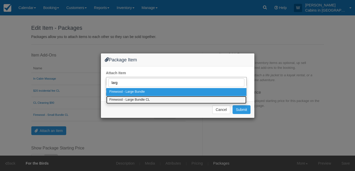
click at [164, 96] on link "Firewood - Large Bundle CL" at bounding box center [176, 100] width 140 height 8
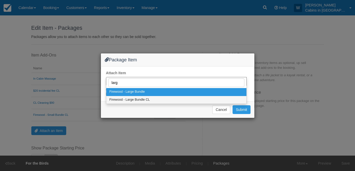
select select "320"
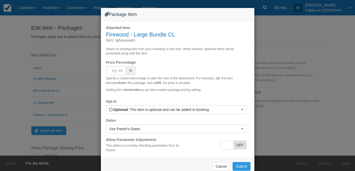
scroll to position [11, 0]
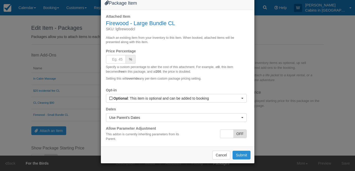
click at [244, 156] on button "Submit" at bounding box center [241, 154] width 18 height 9
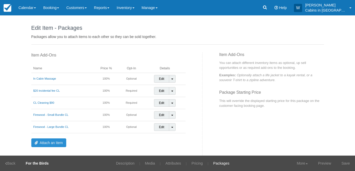
click at [51, 142] on link "Attach an Item" at bounding box center [48, 142] width 35 height 9
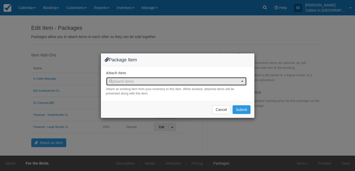
click at [145, 79] on span "Search items" at bounding box center [174, 81] width 130 height 5
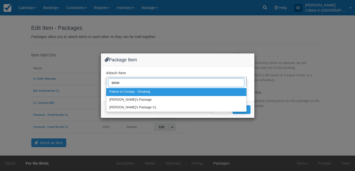
type input "smore"
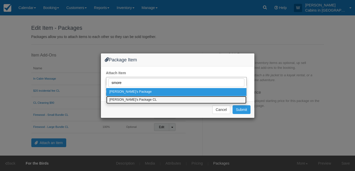
click at [146, 98] on link "[PERSON_NAME]'s Package CL" at bounding box center [176, 100] width 140 height 8
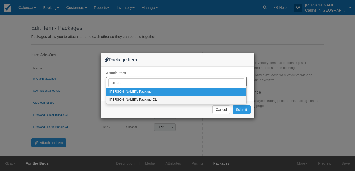
select select "327"
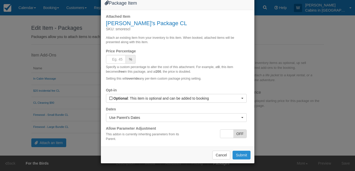
click at [239, 159] on button "Submit" at bounding box center [241, 154] width 18 height 9
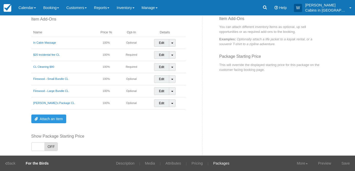
scroll to position [58, 0]
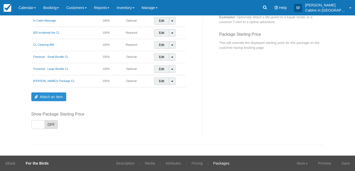
click at [57, 96] on link "Attach an Item" at bounding box center [48, 96] width 35 height 9
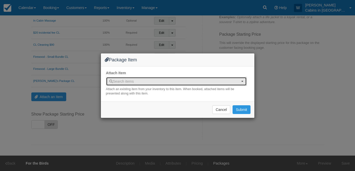
click at [122, 79] on span "Search items" at bounding box center [121, 81] width 25 height 4
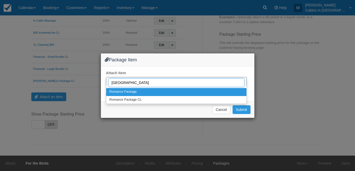
type input "roman"
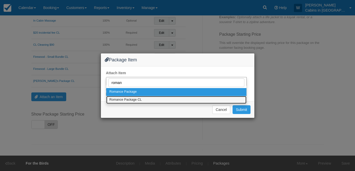
click at [129, 100] on span "Romance Package CL" at bounding box center [125, 99] width 32 height 5
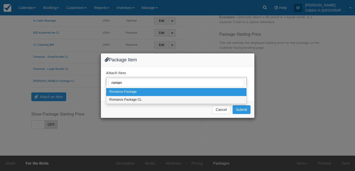
select select "321"
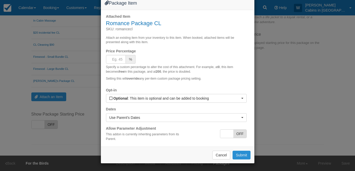
click at [240, 159] on button "Submit" at bounding box center [241, 154] width 18 height 9
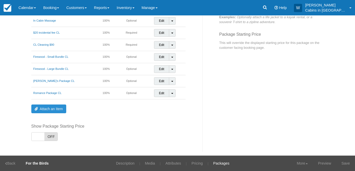
click at [53, 106] on link "Attach an Item" at bounding box center [48, 108] width 35 height 9
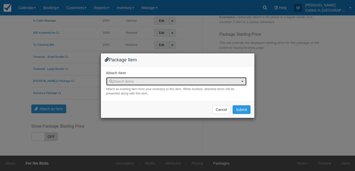
click at [127, 80] on span "Search items" at bounding box center [121, 81] width 25 height 4
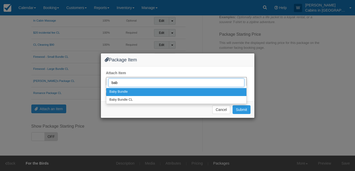
type input "baby"
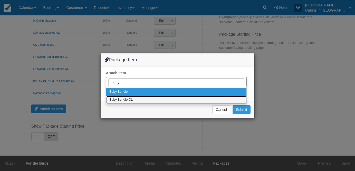
click at [134, 98] on link "Baby Bundle CL" at bounding box center [176, 100] width 140 height 8
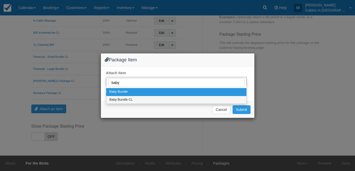
select select "329"
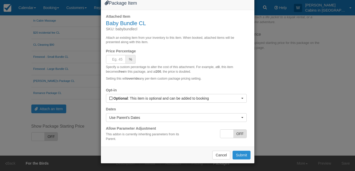
click at [239, 159] on button "Submit" at bounding box center [241, 154] width 18 height 9
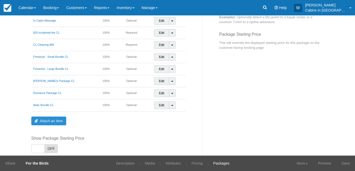
click at [57, 119] on link "Attach an Item" at bounding box center [48, 120] width 35 height 9
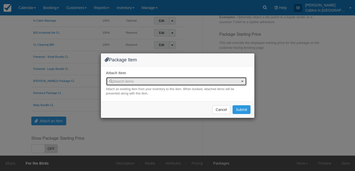
click at [122, 84] on button "Search items" at bounding box center [176, 81] width 140 height 9
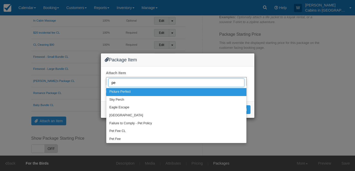
type input "pet"
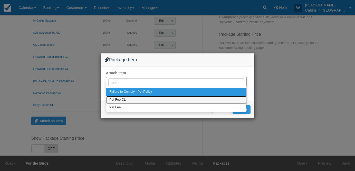
click at [129, 99] on link "Pet Fee CL" at bounding box center [176, 100] width 140 height 8
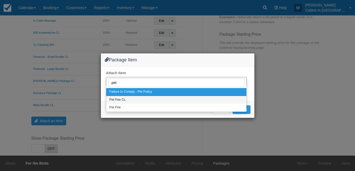
select select "328"
select select
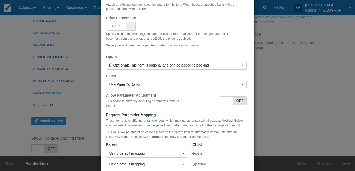
scroll to position [72, 0]
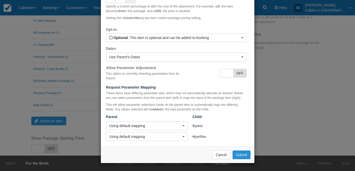
click at [239, 153] on button "Submit" at bounding box center [241, 154] width 18 height 9
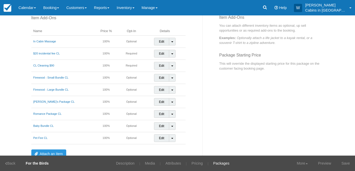
scroll to position [96, 0]
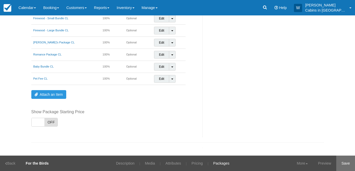
click at [344, 161] on link "Save" at bounding box center [345, 162] width 19 height 15
click at [117, 3] on link "Inventory" at bounding box center [125, 7] width 25 height 15
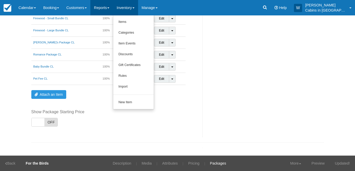
click at [110, 5] on link "Reports" at bounding box center [101, 7] width 23 height 15
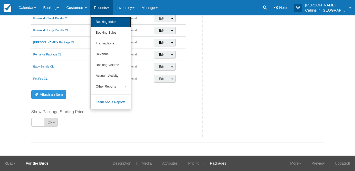
click at [109, 21] on link "Booking Index" at bounding box center [110, 22] width 41 height 11
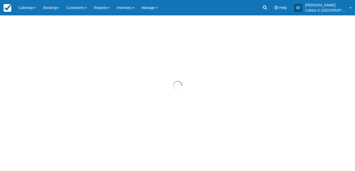
select select "25"
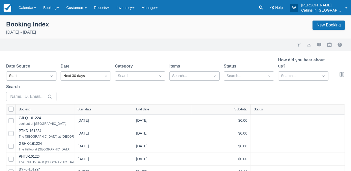
select select "25"
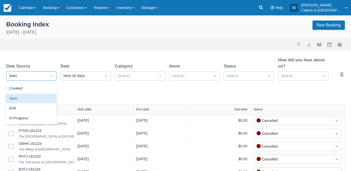
click at [48, 76] on div at bounding box center [51, 75] width 9 height 7
click at [48, 84] on div "Created" at bounding box center [31, 89] width 50 height 10
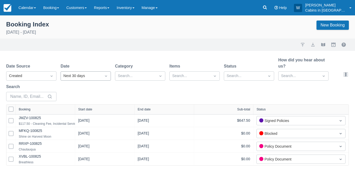
click at [75, 73] on div "Next 30 days" at bounding box center [80, 76] width 35 height 6
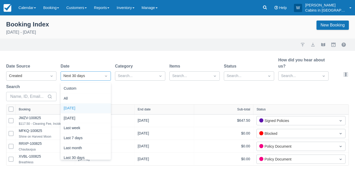
click at [79, 104] on div "Today" at bounding box center [85, 108] width 50 height 10
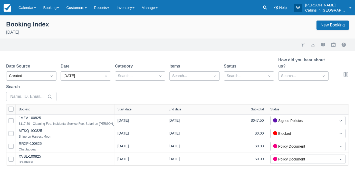
drag, startPoint x: 75, startPoint y: 108, endPoint x: 138, endPoint y: 105, distance: 62.9
click at [119, 105] on div at bounding box center [113, 109] width 9 height 10
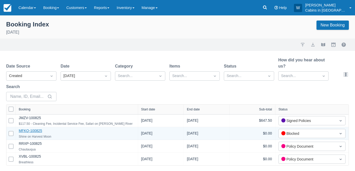
click at [39, 132] on link "MFKQ-100825" at bounding box center [30, 130] width 23 height 4
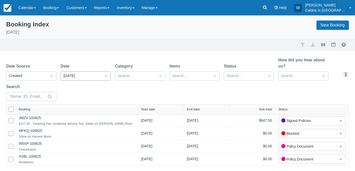
click at [94, 77] on div "Today" at bounding box center [80, 76] width 35 height 6
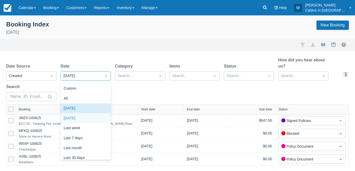
click at [89, 118] on div "Yesterday" at bounding box center [85, 118] width 50 height 10
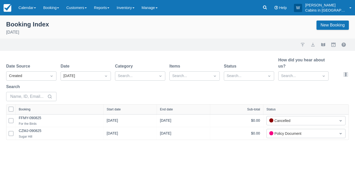
drag, startPoint x: 79, startPoint y: 110, endPoint x: 112, endPoint y: 110, distance: 32.8
click at [108, 110] on div at bounding box center [103, 109] width 9 height 10
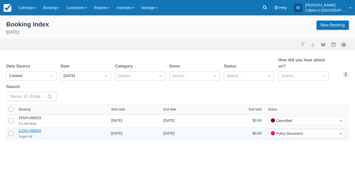
click at [36, 130] on link "CZMJ-090825" at bounding box center [30, 130] width 23 height 4
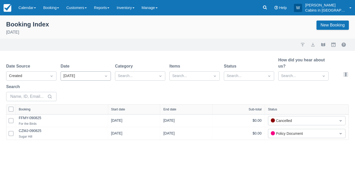
click at [104, 76] on icon "Dropdown icon" at bounding box center [105, 75] width 5 height 5
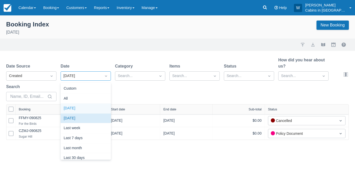
click at [97, 109] on div "Today" at bounding box center [85, 108] width 50 height 10
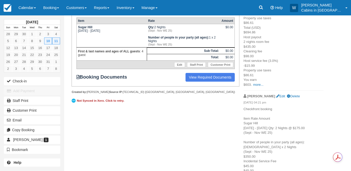
scroll to position [123, 0]
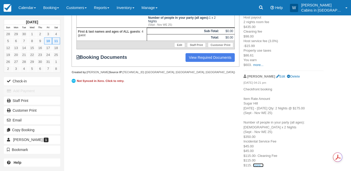
click at [257, 165] on link "more..." at bounding box center [258, 165] width 10 height 4
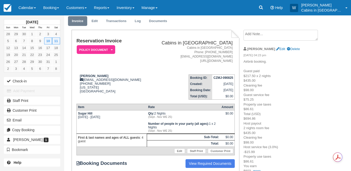
scroll to position [0, 0]
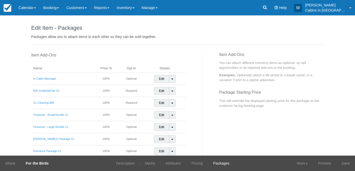
select select
click at [348, 165] on link "Save" at bounding box center [345, 162] width 19 height 15
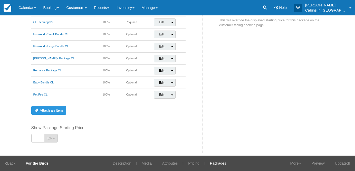
scroll to position [96, 0]
